Goal: Task Accomplishment & Management: Use online tool/utility

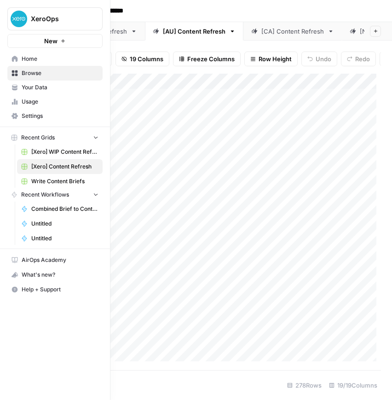
click at [16, 17] on img "Workspace: XeroOps" at bounding box center [19, 19] width 17 height 17
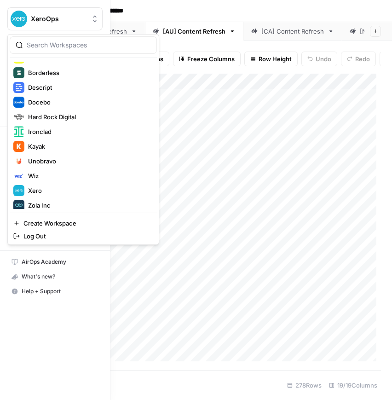
scroll to position [88, 0]
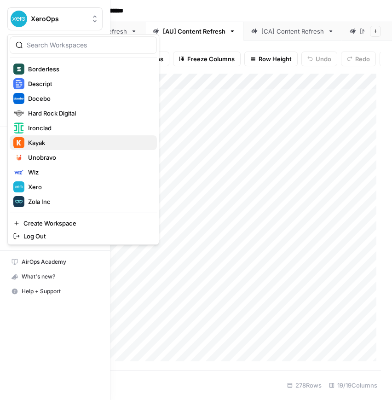
click at [58, 143] on span "Kayak" at bounding box center [88, 142] width 121 height 9
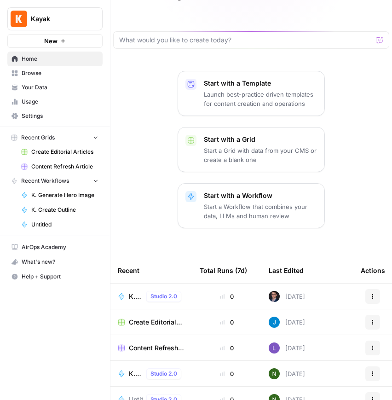
scroll to position [12, 0]
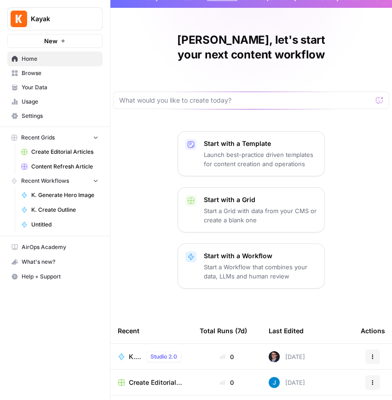
click at [57, 88] on span "Your Data" at bounding box center [60, 87] width 77 height 8
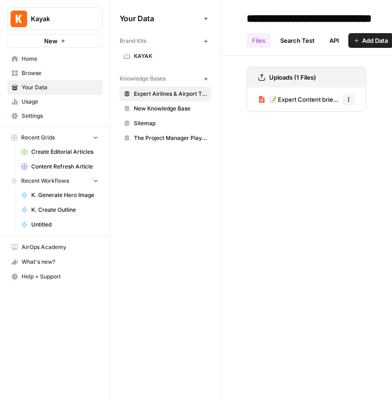
click at [133, 106] on link "New Knowledge Base" at bounding box center [166, 108] width 92 height 15
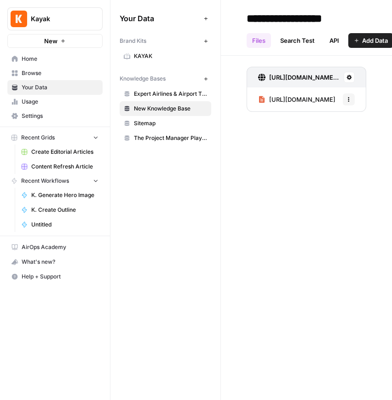
click at [140, 121] on span "Sitemap" at bounding box center [170, 123] width 73 height 8
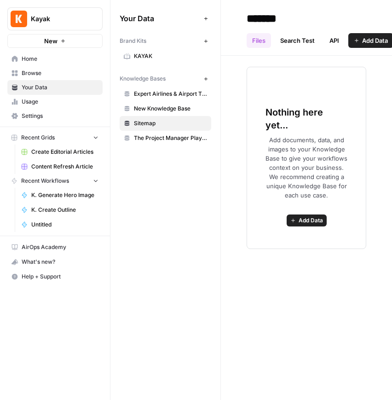
click at [147, 134] on span "The Project Manager Playbook" at bounding box center [170, 138] width 73 height 8
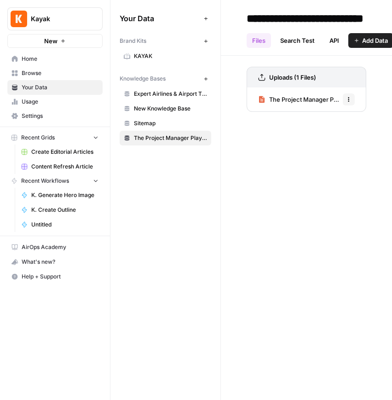
click at [144, 95] on span "Expert Airlines & Airport Tips" at bounding box center [170, 94] width 73 height 8
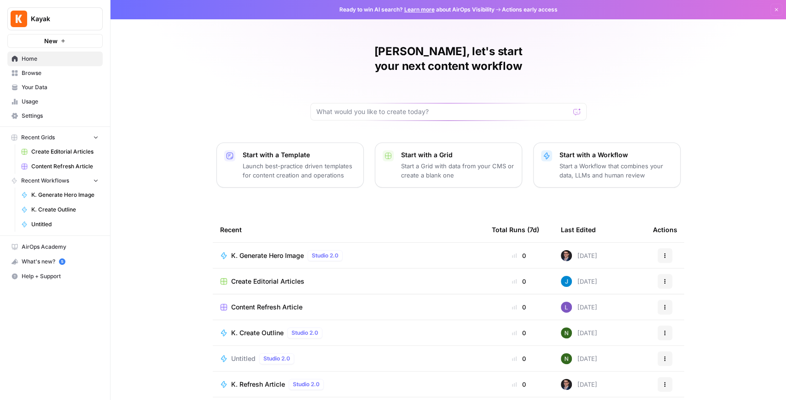
click at [41, 23] on button "Kayak" at bounding box center [54, 18] width 95 height 23
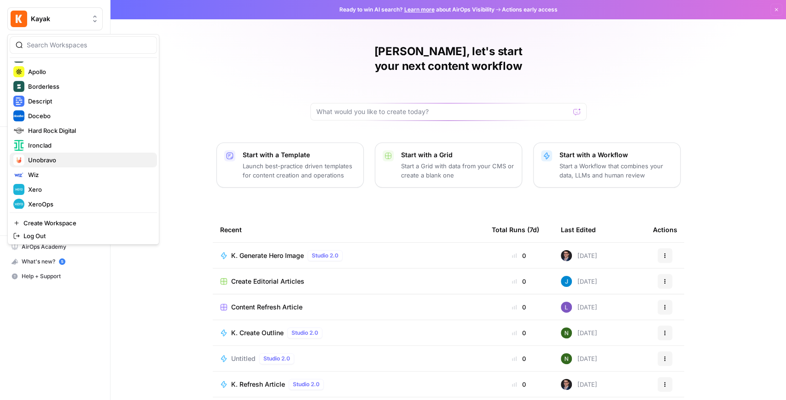
scroll to position [88, 0]
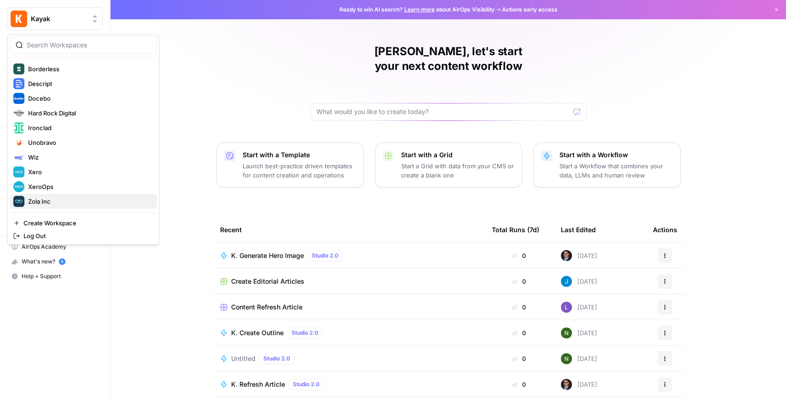
click at [53, 198] on span "Zola Inc" at bounding box center [88, 201] width 121 height 9
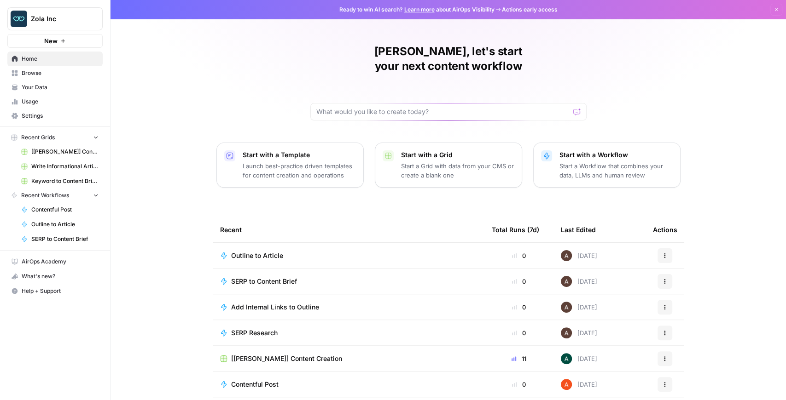
click at [44, 91] on span "Your Data" at bounding box center [60, 87] width 77 height 8
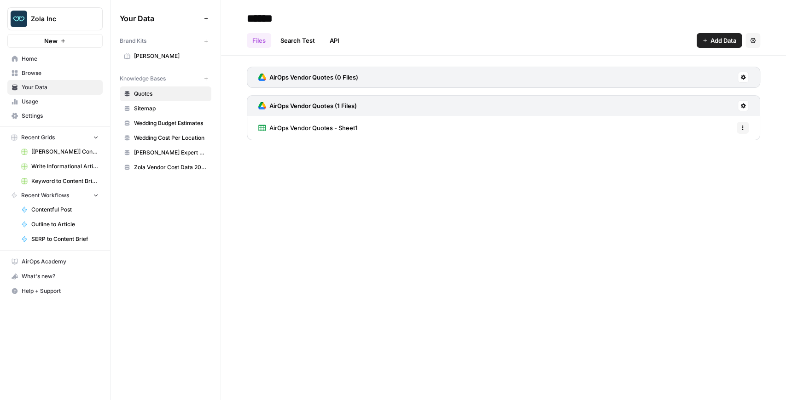
click at [146, 110] on span "Sitemap" at bounding box center [170, 108] width 73 height 8
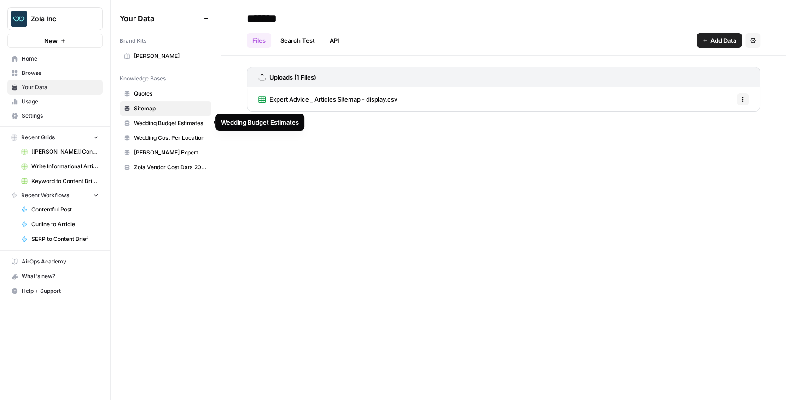
click at [156, 125] on span "Wedding Budget Estimates" at bounding box center [170, 123] width 73 height 8
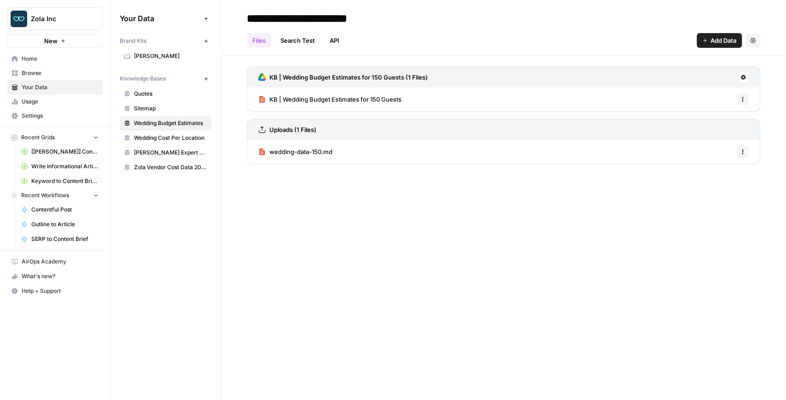
click at [156, 138] on span "Wedding Cost Per Location" at bounding box center [170, 138] width 73 height 8
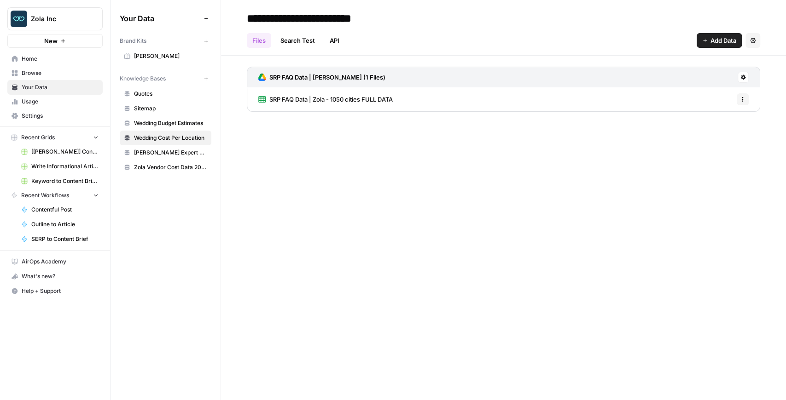
click at [656, 217] on div "**********" at bounding box center [503, 200] width 565 height 400
click at [58, 19] on span "Zola Inc" at bounding box center [59, 18] width 56 height 9
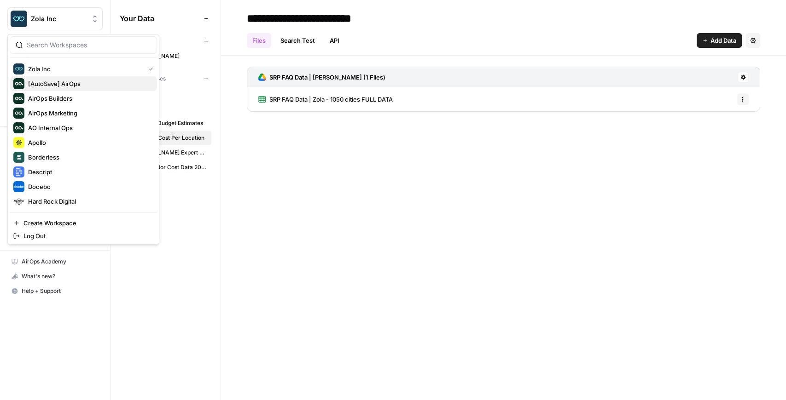
click at [82, 82] on span "[AutoSave] AirOps" at bounding box center [88, 83] width 121 height 9
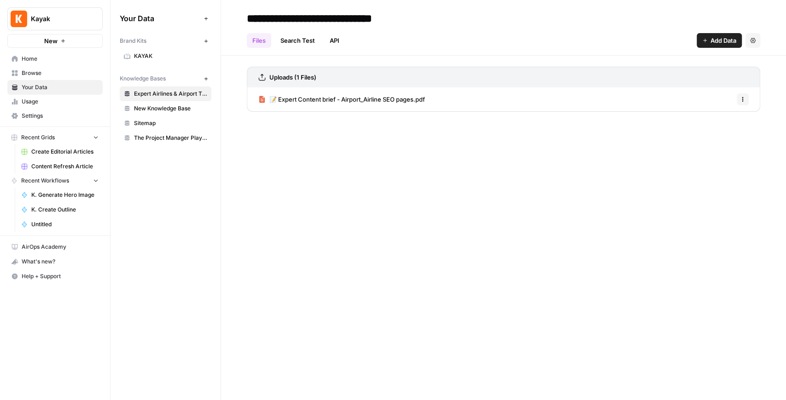
click at [46, 78] on link "Browse" at bounding box center [54, 73] width 95 height 15
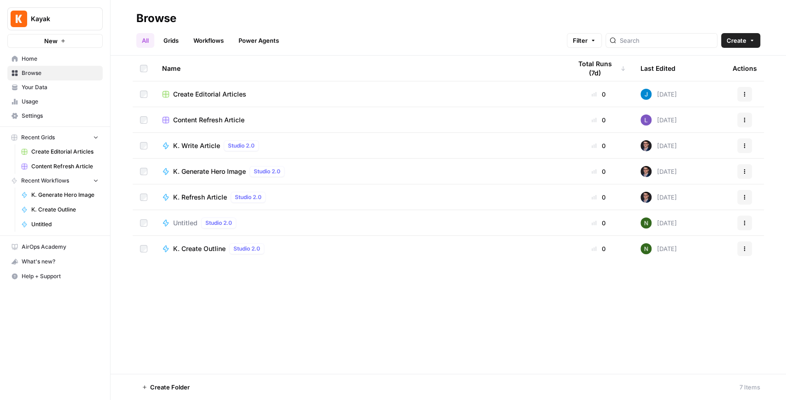
click at [52, 87] on span "Your Data" at bounding box center [60, 87] width 77 height 8
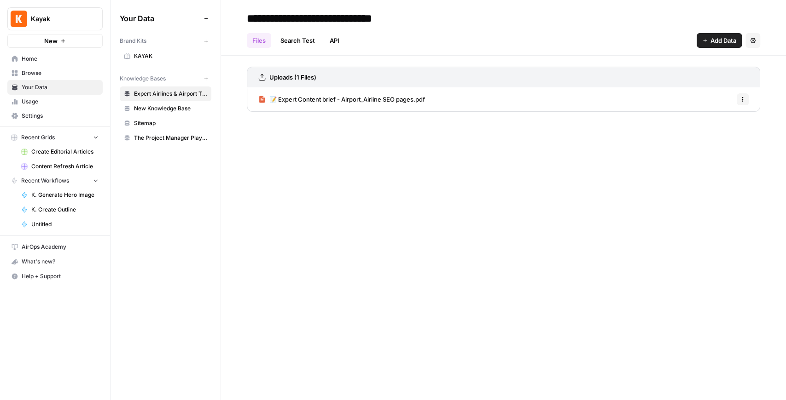
click at [168, 55] on span "KAYAK" at bounding box center [170, 56] width 73 height 8
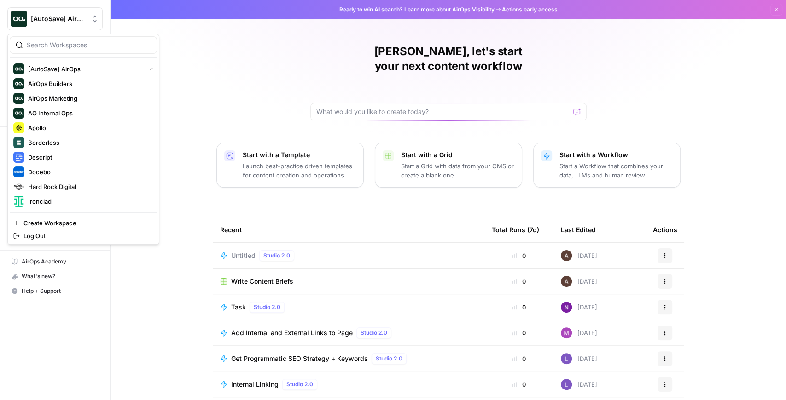
click at [63, 24] on AirOps"] "[AutoSave] AirOps" at bounding box center [54, 18] width 95 height 23
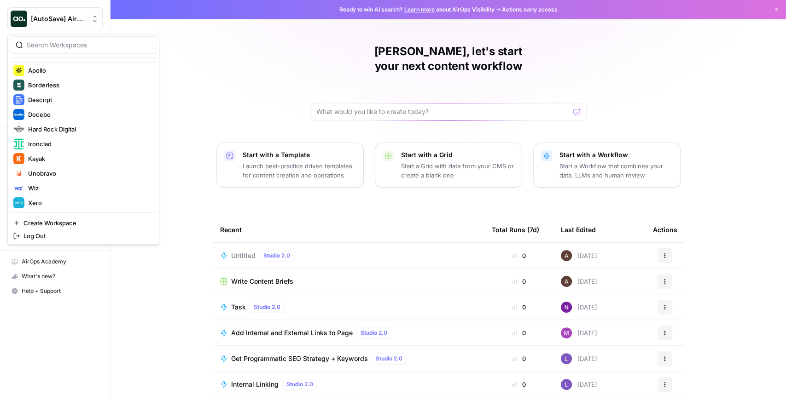
scroll to position [88, 0]
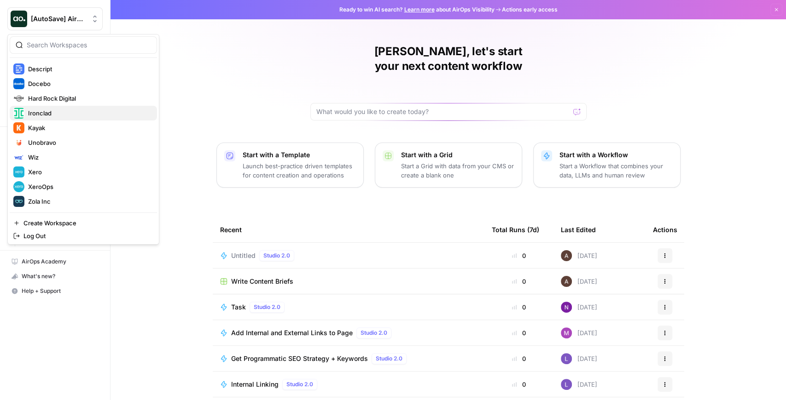
click at [61, 117] on span "Ironclad" at bounding box center [88, 113] width 121 height 9
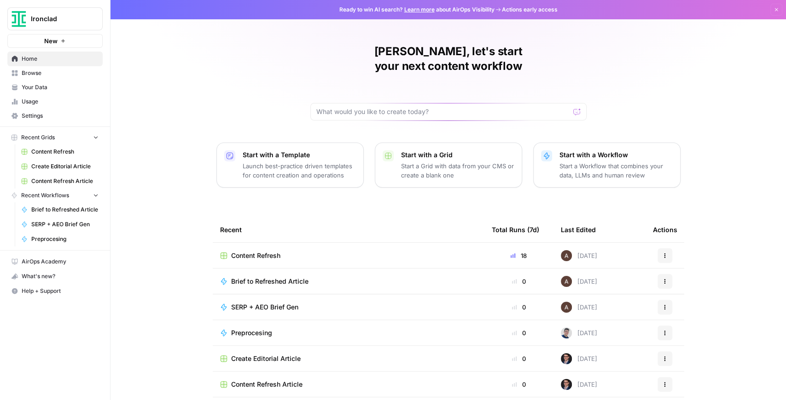
click at [55, 76] on span "Browse" at bounding box center [60, 73] width 77 height 8
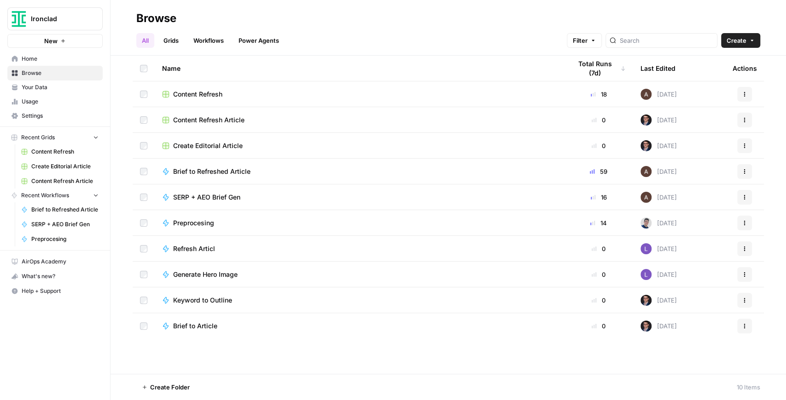
click at [208, 94] on span "Content Refresh" at bounding box center [197, 94] width 49 height 9
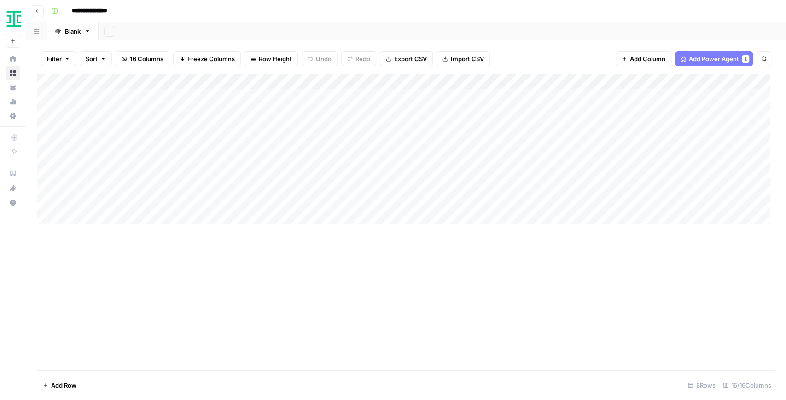
click at [113, 33] on button "Add Sheet" at bounding box center [109, 31] width 11 height 11
click at [134, 62] on span "Blank" at bounding box center [156, 62] width 68 height 9
click at [139, 33] on icon "button" at bounding box center [139, 31] width 6 height 6
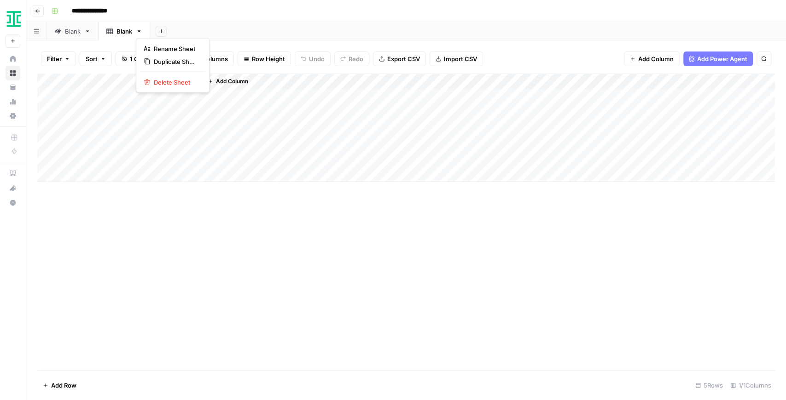
click at [417, 47] on div "Filter Sort 1 Column Freeze Columns Row Height Undo Redo Export CSV Import CSV …" at bounding box center [405, 58] width 737 height 29
click at [144, 31] on link "Blank" at bounding box center [124, 31] width 52 height 18
click at [142, 31] on icon "button" at bounding box center [139, 31] width 6 height 6
click at [176, 78] on span "Delete Sheet" at bounding box center [176, 82] width 44 height 9
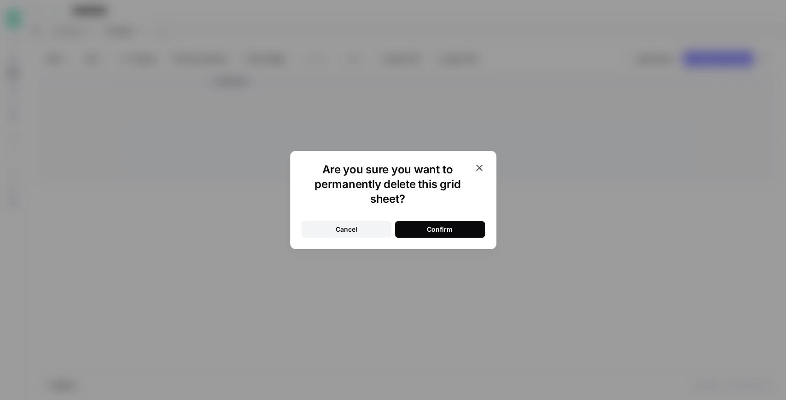
drag, startPoint x: 425, startPoint y: 225, endPoint x: 420, endPoint y: 219, distance: 8.2
click at [423, 225] on button "Confirm" at bounding box center [440, 229] width 90 height 17
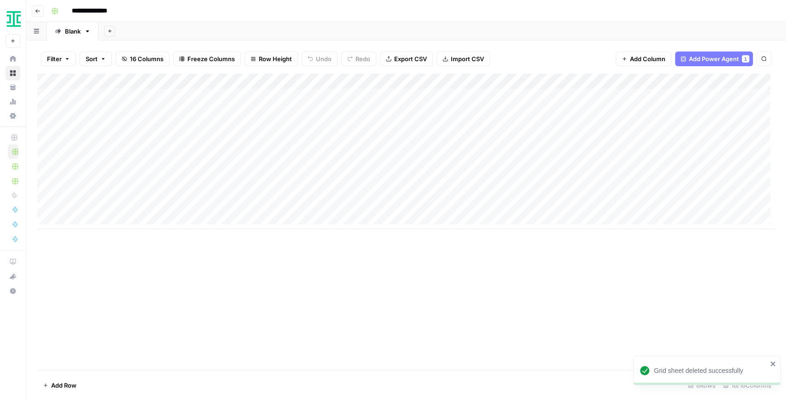
click at [112, 30] on button "Add Sheet" at bounding box center [109, 31] width 11 height 11
click at [158, 144] on div "WordPress" at bounding box center [156, 146] width 68 height 9
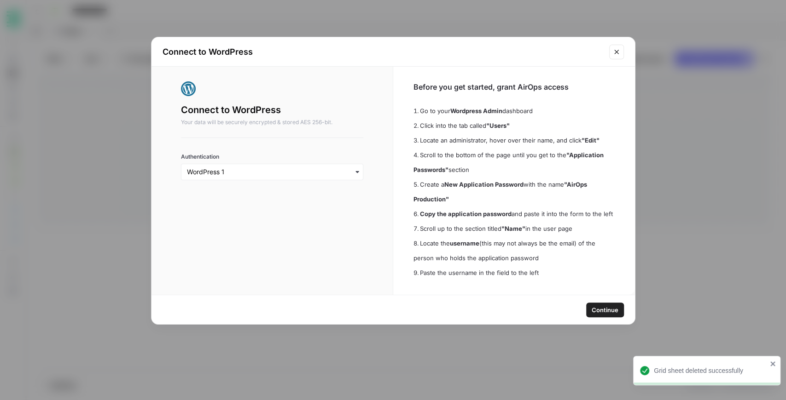
click at [613, 311] on span "Continue" at bounding box center [604, 310] width 27 height 9
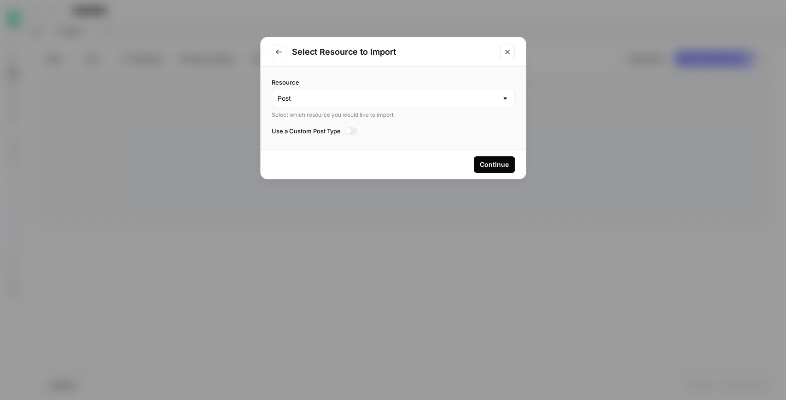
click at [481, 160] on div "Continue" at bounding box center [494, 164] width 29 height 9
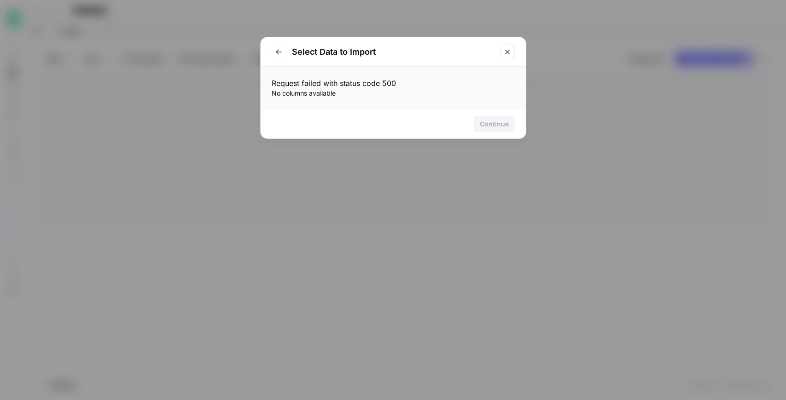
click at [509, 53] on icon "Close modal" at bounding box center [506, 51] width 7 height 7
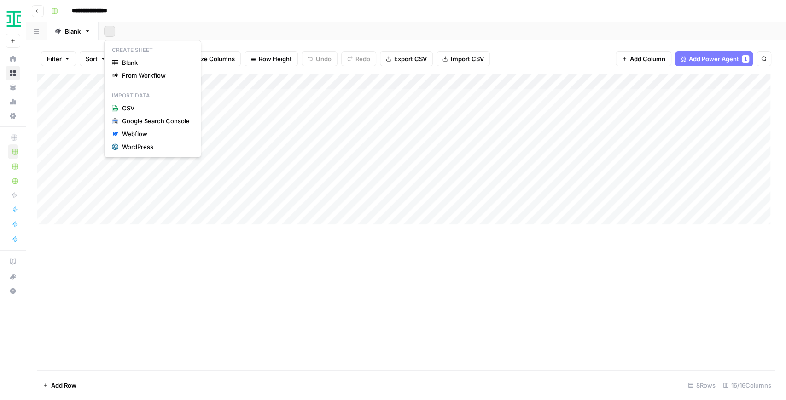
click at [109, 33] on icon "button" at bounding box center [109, 31] width 5 height 5
click at [155, 150] on div "WordPress" at bounding box center [156, 146] width 68 height 9
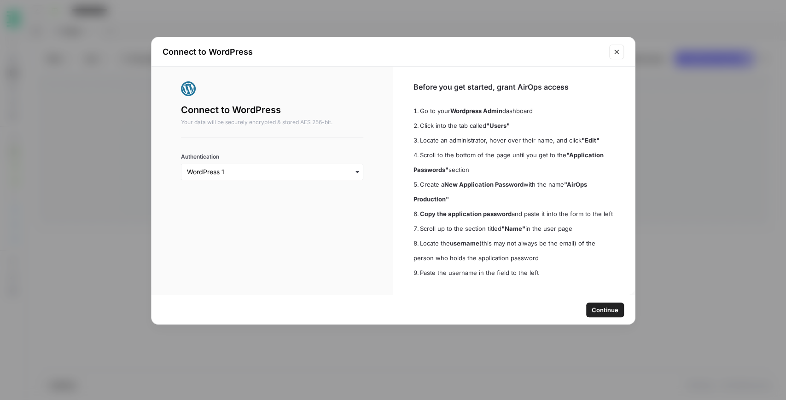
click at [254, 167] on div "button" at bounding box center [272, 172] width 183 height 17
click at [316, 177] on div "button" at bounding box center [272, 172] width 183 height 17
click at [593, 308] on span "Continue" at bounding box center [604, 310] width 27 height 9
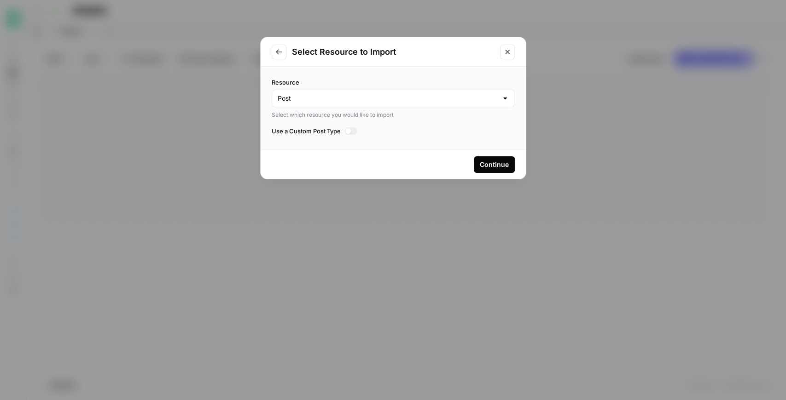
click at [348, 132] on div at bounding box center [348, 131] width 6 height 6
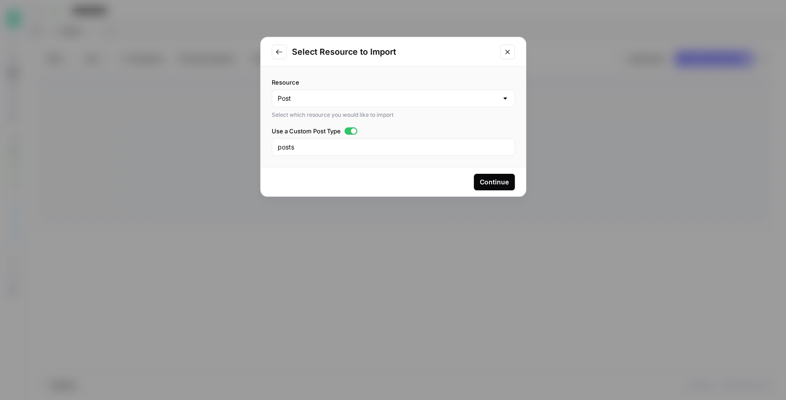
click at [491, 181] on div "Continue" at bounding box center [494, 182] width 29 height 9
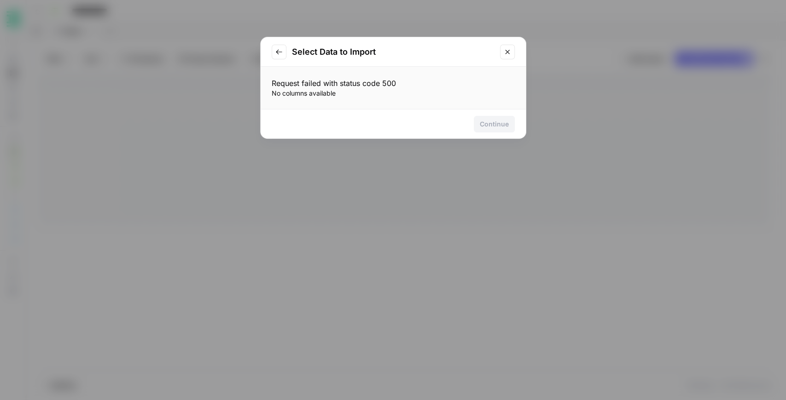
click at [275, 56] on button "Go to previous step" at bounding box center [279, 52] width 15 height 15
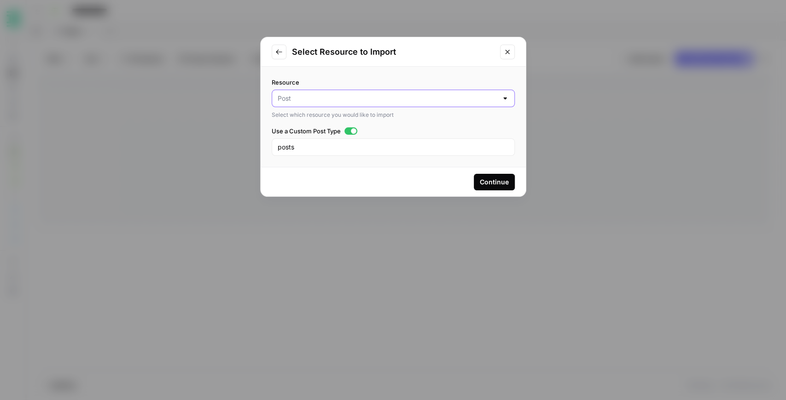
click at [326, 99] on input "Resource" at bounding box center [387, 98] width 220 height 9
click at [377, 139] on button "Media" at bounding box center [392, 133] width 235 height 13
type input "Media"
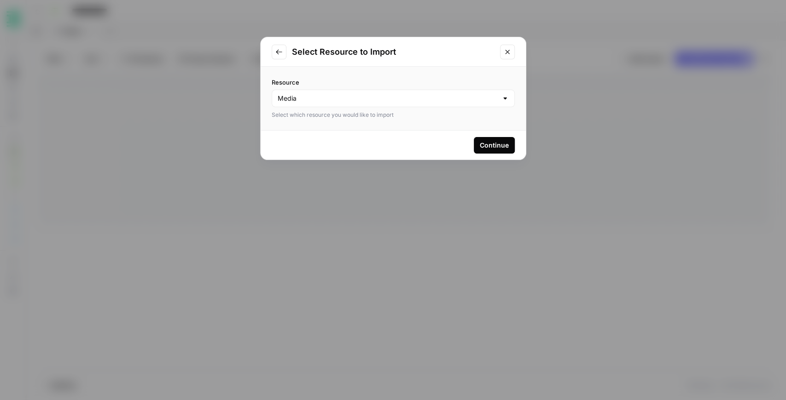
click at [482, 145] on div "Continue" at bounding box center [494, 145] width 29 height 9
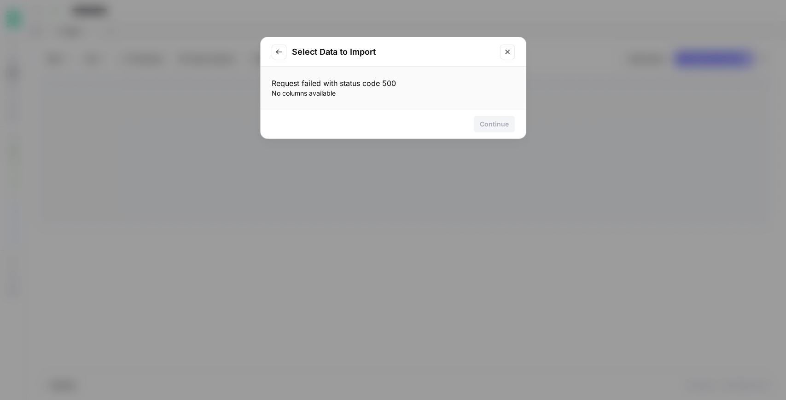
click at [277, 53] on icon "Go to previous step" at bounding box center [278, 51] width 7 height 7
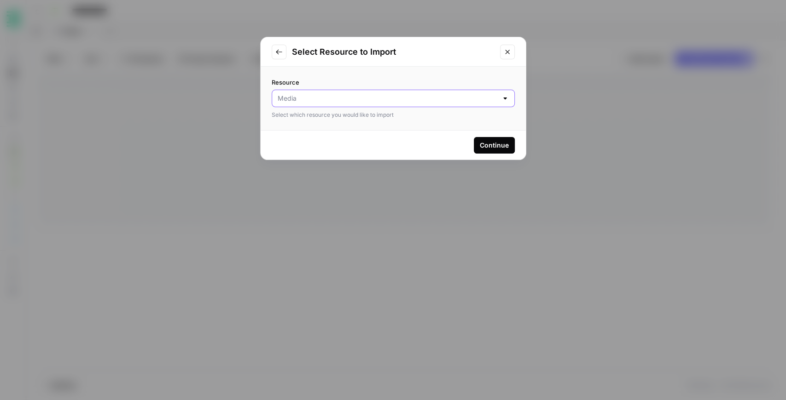
click at [326, 100] on input "Resource" at bounding box center [387, 98] width 220 height 9
click at [325, 121] on span "Post" at bounding box center [391, 120] width 224 height 9
type input "Post"
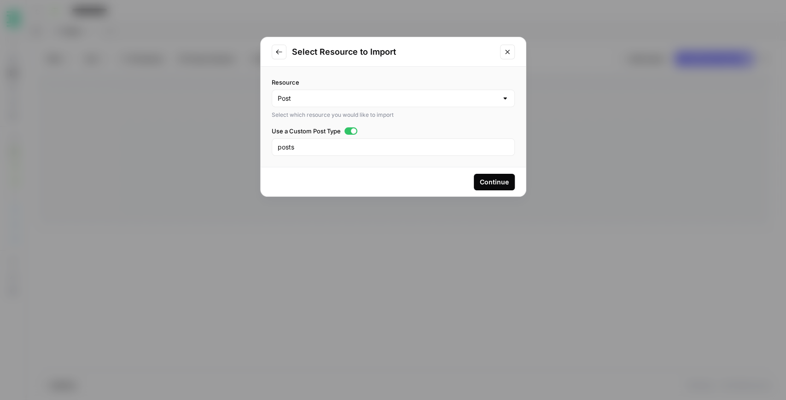
click at [397, 80] on label "Resource" at bounding box center [393, 82] width 243 height 9
click at [397, 94] on input "Post" at bounding box center [387, 98] width 220 height 9
click at [329, 118] on span "Post" at bounding box center [386, 120] width 215 height 9
type input "Post"
click at [348, 133] on div at bounding box center [350, 130] width 13 height 7
